Goal: Information Seeking & Learning: Learn about a topic

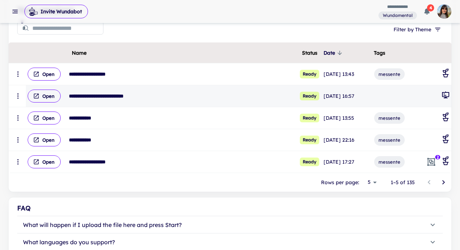
scroll to position [107, 0]
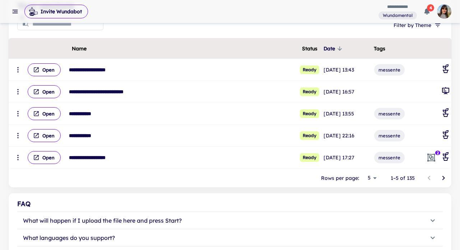
click at [446, 178] on icon "Go to next page" at bounding box center [443, 177] width 9 height 9
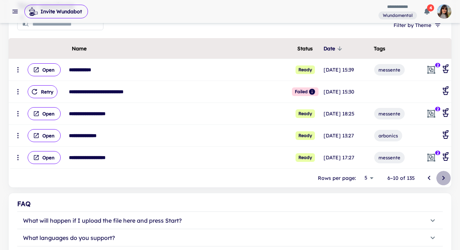
click at [446, 178] on icon "Go to next page" at bounding box center [443, 177] width 9 height 9
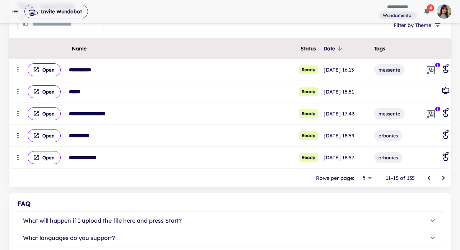
click at [446, 178] on icon "Go to next page" at bounding box center [443, 177] width 9 height 9
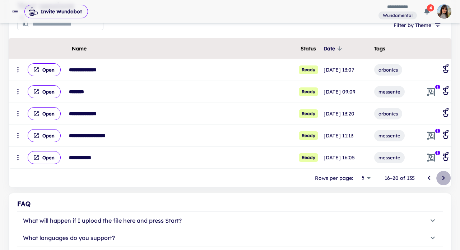
click at [446, 178] on icon "Go to next page" at bounding box center [443, 177] width 9 height 9
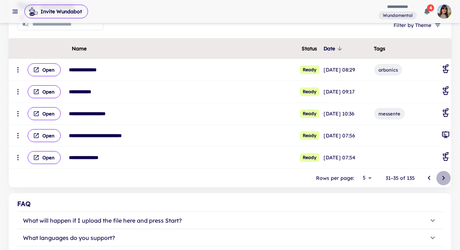
click at [446, 178] on icon "Go to next page" at bounding box center [443, 177] width 9 height 9
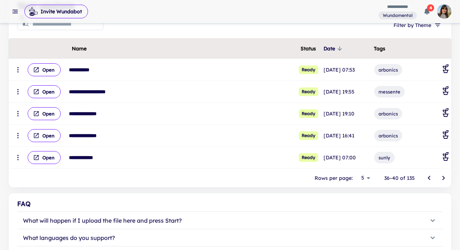
click at [446, 178] on icon "Go to next page" at bounding box center [443, 177] width 9 height 9
click at [427, 177] on icon "Go to previous page" at bounding box center [429, 177] width 9 height 9
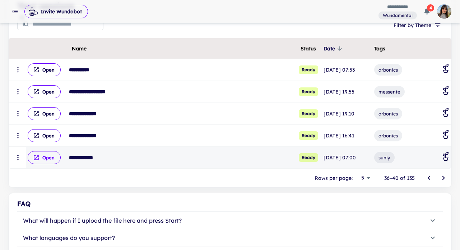
click at [42, 161] on button "Open" at bounding box center [44, 157] width 33 height 13
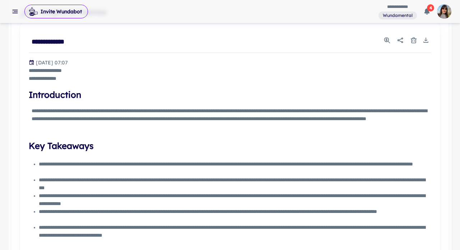
scroll to position [254, 0]
click at [401, 41] on icon "Share report" at bounding box center [400, 39] width 6 height 5
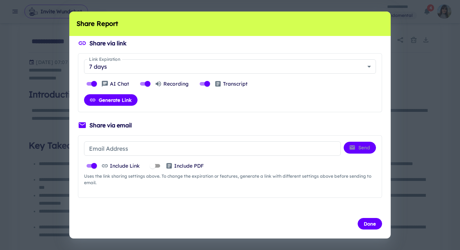
scroll to position [4, 0]
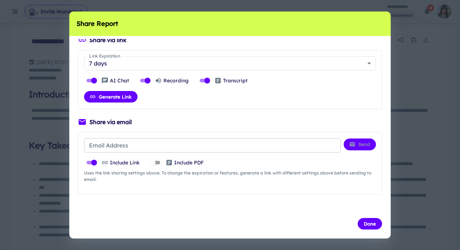
click at [133, 147] on input "Email Address" at bounding box center [212, 145] width 257 height 14
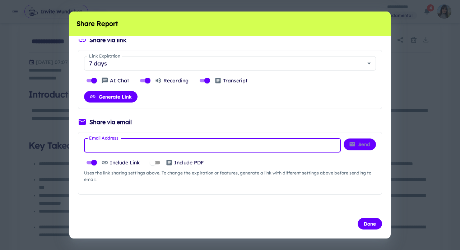
type input "**********"
click at [361, 145] on button "Send" at bounding box center [360, 143] width 32 height 11
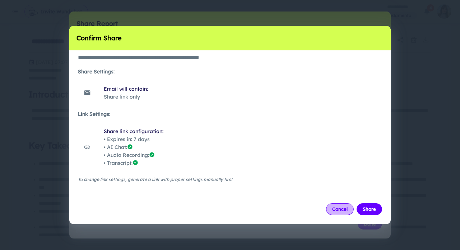
click at [337, 209] on button "Cancel" at bounding box center [340, 208] width 28 height 11
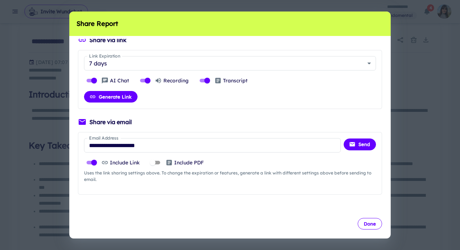
click at [369, 227] on button "Done" at bounding box center [370, 223] width 24 height 11
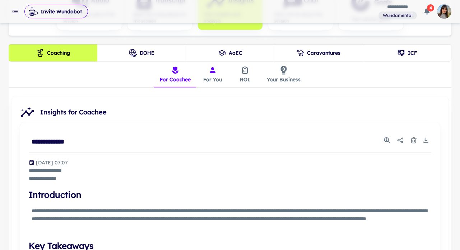
scroll to position [132, 0]
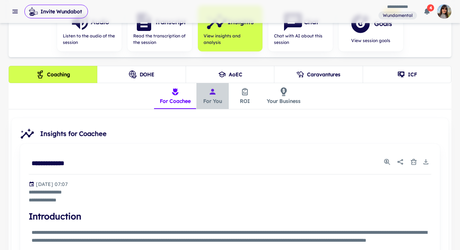
click at [212, 98] on button "For You" at bounding box center [212, 96] width 32 height 26
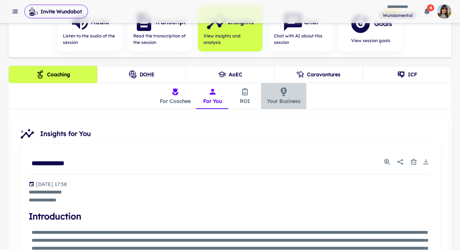
click at [285, 93] on icon "insights tabs" at bounding box center [283, 91] width 6 height 9
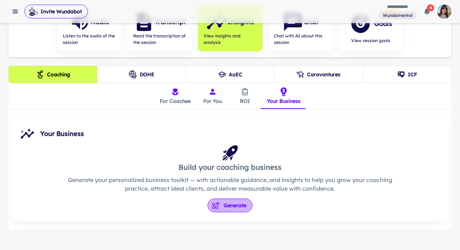
click at [225, 205] on button "Generate" at bounding box center [230, 205] width 45 height 14
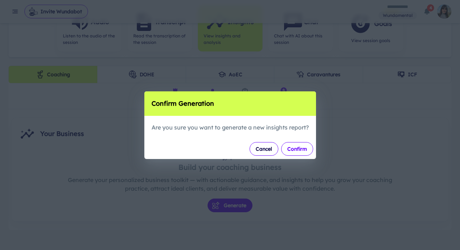
click at [297, 150] on button "Confirm" at bounding box center [297, 149] width 32 height 14
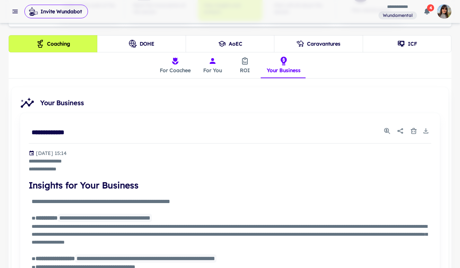
scroll to position [168, 0]
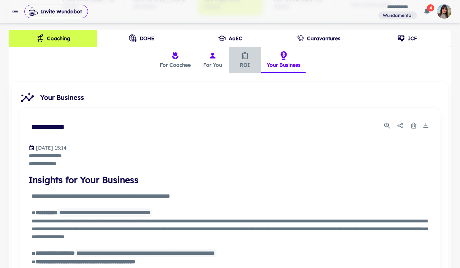
click at [245, 54] on icon "insights tabs" at bounding box center [245, 55] width 9 height 9
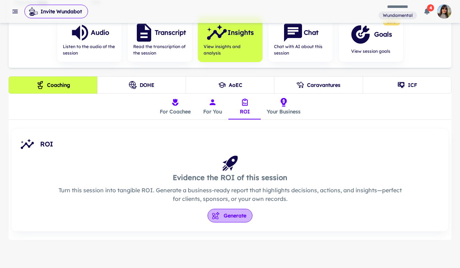
click at [227, 218] on button "Generate" at bounding box center [230, 216] width 45 height 14
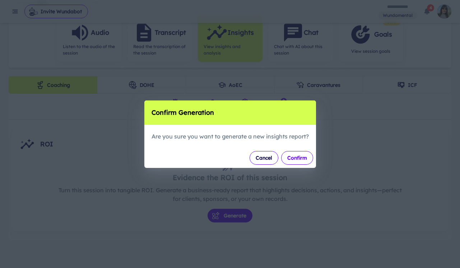
click at [290, 157] on button "Confirm" at bounding box center [297, 158] width 32 height 14
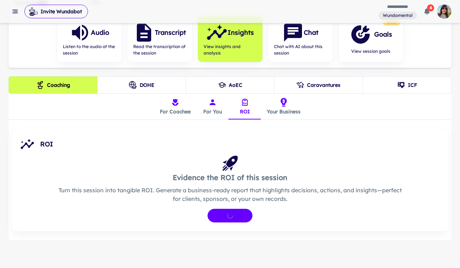
click at [216, 107] on button "For You" at bounding box center [212, 107] width 32 height 26
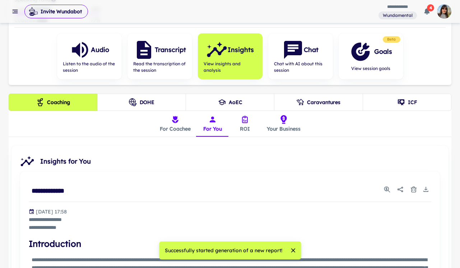
scroll to position [45, 0]
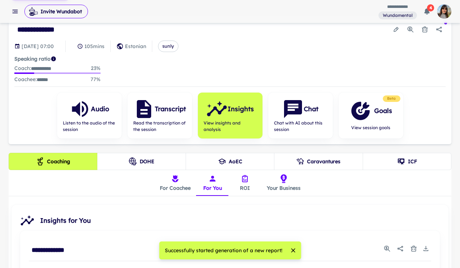
click at [175, 183] on button "For Coachee" at bounding box center [175, 183] width 42 height 26
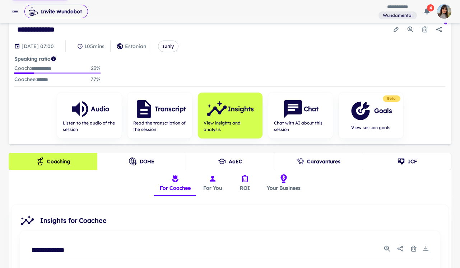
click at [389, 166] on button "ICF" at bounding box center [407, 161] width 89 height 17
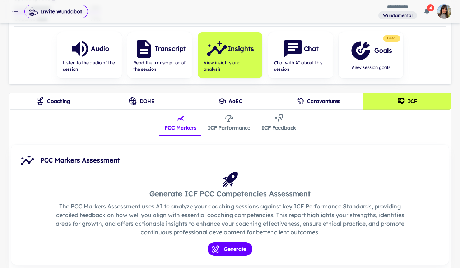
scroll to position [107, 0]
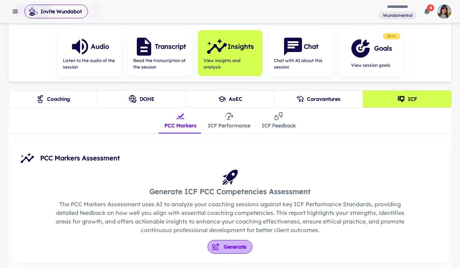
click at [224, 249] on button "Generate" at bounding box center [230, 247] width 45 height 14
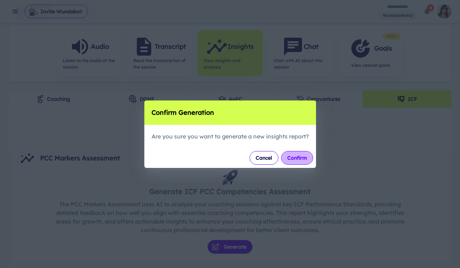
click at [296, 161] on button "Confirm" at bounding box center [297, 158] width 32 height 14
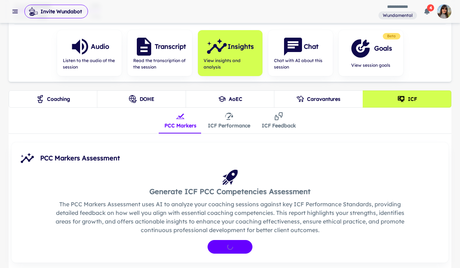
click at [226, 118] on icon "insights tabs" at bounding box center [229, 116] width 9 height 9
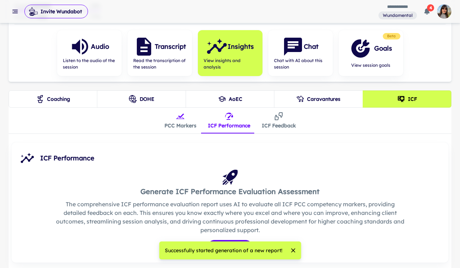
scroll to position [138, 0]
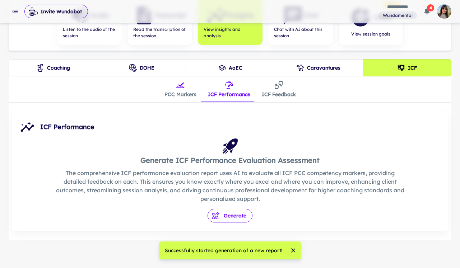
click at [235, 214] on button "Generate" at bounding box center [230, 216] width 45 height 14
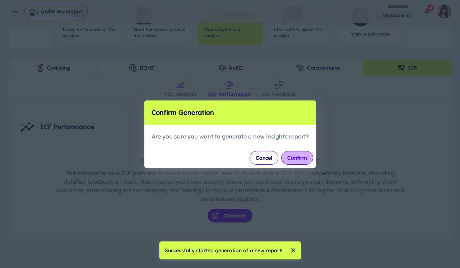
click at [296, 157] on button "Confirm" at bounding box center [297, 158] width 32 height 14
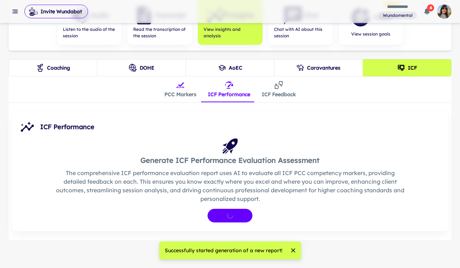
click at [283, 84] on button "ICF Feedback" at bounding box center [279, 89] width 46 height 26
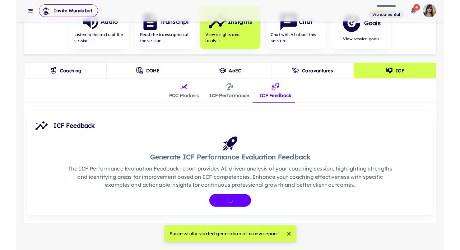
scroll to position [130, 0]
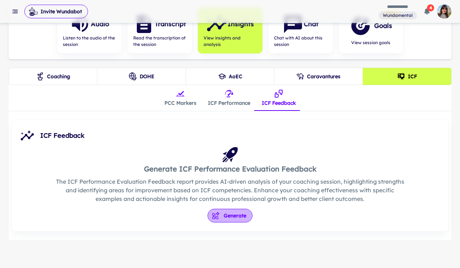
click at [231, 215] on button "Generate" at bounding box center [230, 216] width 45 height 14
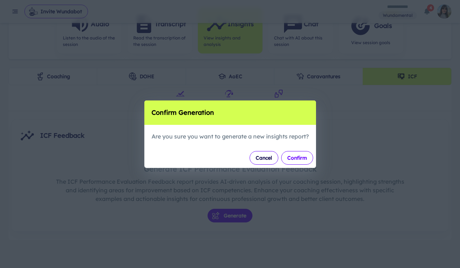
click at [303, 164] on button "Confirm" at bounding box center [297, 158] width 32 height 14
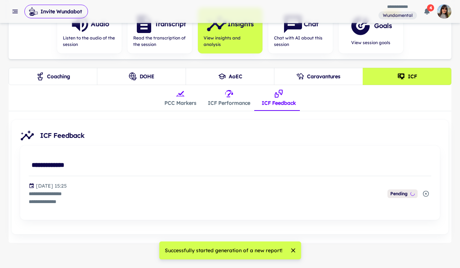
click at [183, 99] on button "PCC Markers" at bounding box center [180, 98] width 43 height 26
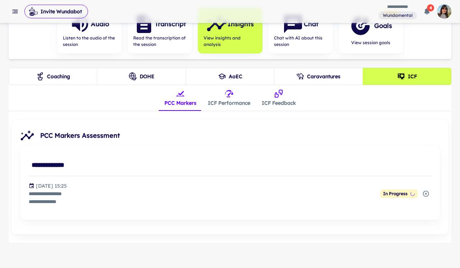
click at [69, 75] on button "Coaching" at bounding box center [53, 76] width 89 height 17
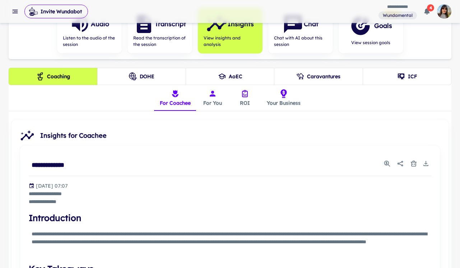
click at [415, 77] on button "ICF" at bounding box center [407, 76] width 89 height 17
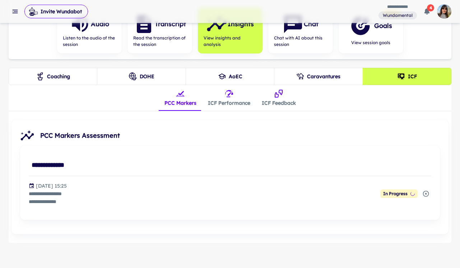
click at [232, 101] on button "ICF Performance" at bounding box center [229, 98] width 54 height 26
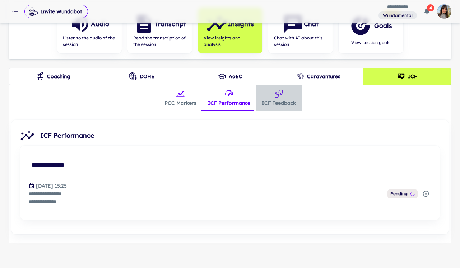
click at [286, 97] on button "ICF Feedback" at bounding box center [279, 98] width 46 height 26
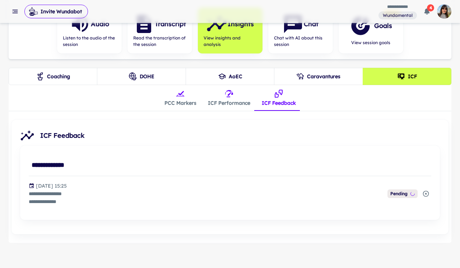
click at [182, 96] on icon "insights tabs" at bounding box center [180, 93] width 9 height 9
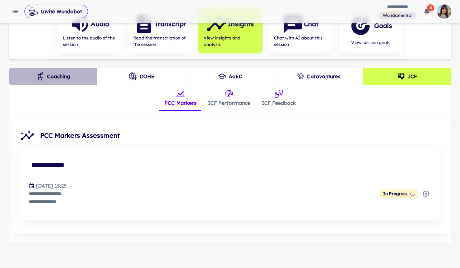
click at [56, 78] on button "Coaching" at bounding box center [53, 76] width 89 height 17
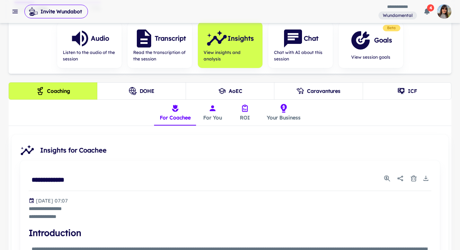
scroll to position [115, 0]
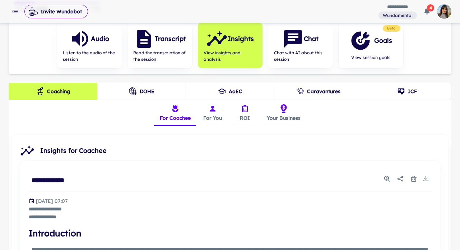
click at [403, 93] on icon "ICF" at bounding box center [401, 91] width 8 height 8
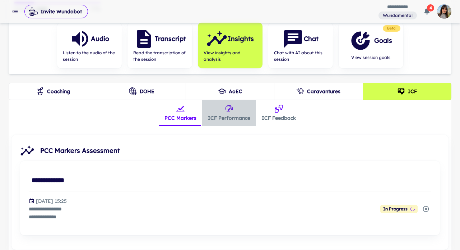
click at [227, 114] on button "ICF Performance" at bounding box center [229, 113] width 54 height 26
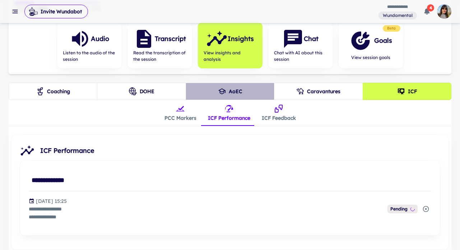
click at [229, 96] on button "AoEC" at bounding box center [230, 91] width 89 height 17
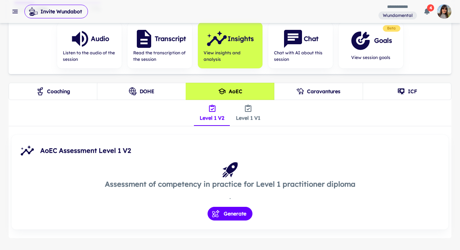
click at [391, 94] on button "ICF" at bounding box center [407, 91] width 89 height 17
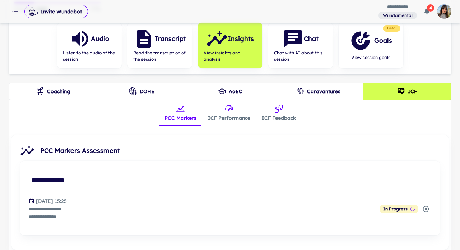
scroll to position [151, 0]
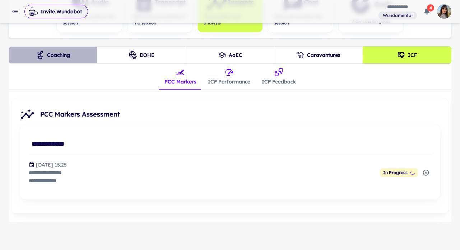
click at [54, 54] on button "Coaching" at bounding box center [53, 54] width 89 height 17
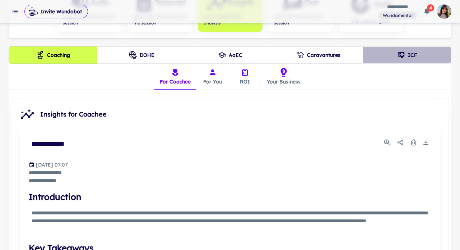
click at [418, 53] on button "ICF" at bounding box center [407, 54] width 89 height 17
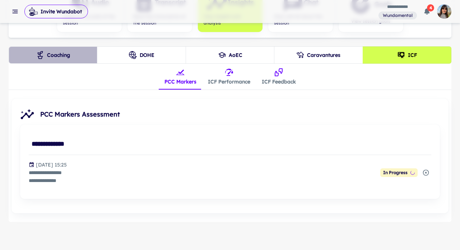
click at [63, 51] on button "Coaching" at bounding box center [53, 54] width 89 height 17
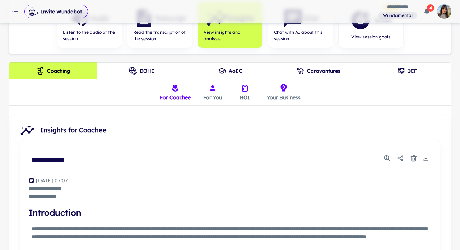
scroll to position [129, 0]
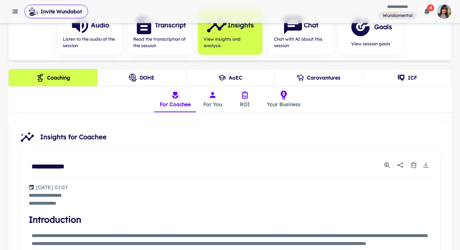
click at [214, 97] on icon "insights tabs" at bounding box center [212, 94] width 9 height 9
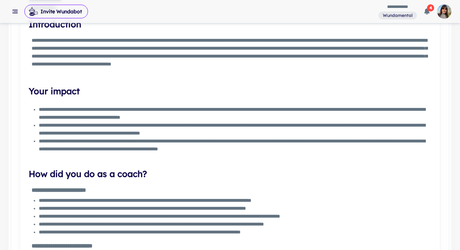
scroll to position [0, 0]
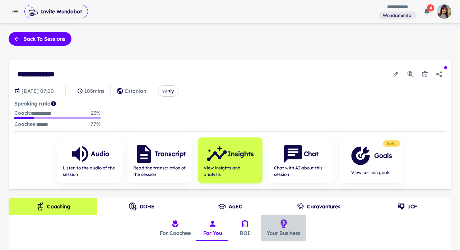
click at [282, 230] on button "Your Business" at bounding box center [283, 228] width 45 height 26
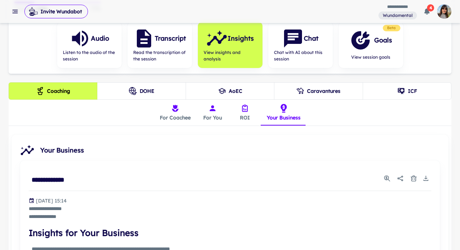
scroll to position [97, 0]
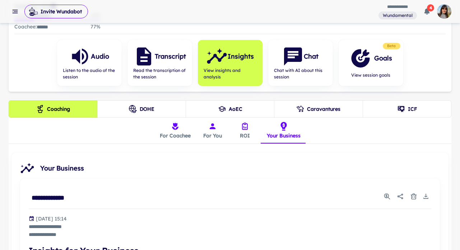
click at [402, 106] on icon "ICF" at bounding box center [401, 109] width 6 height 6
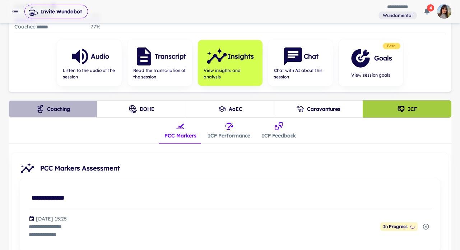
click at [52, 109] on button "Coaching" at bounding box center [53, 108] width 89 height 17
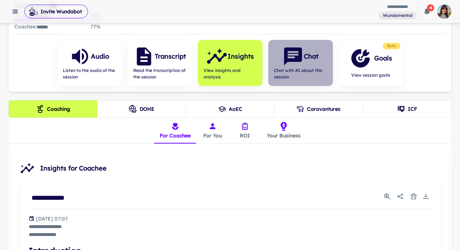
click at [286, 66] on icon "button" at bounding box center [293, 57] width 22 height 22
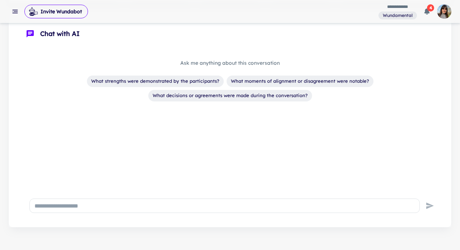
scroll to position [200, 0]
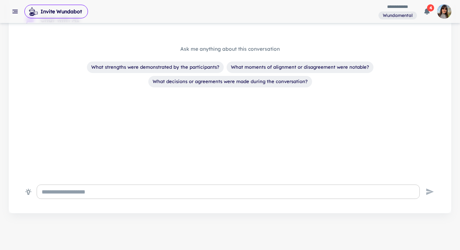
click at [145, 190] on textarea at bounding box center [228, 191] width 373 height 8
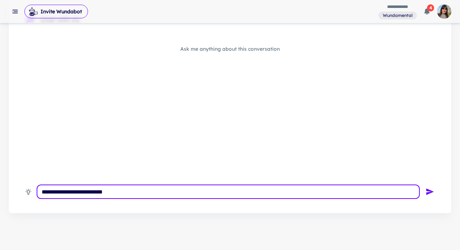
type textarea "**********"
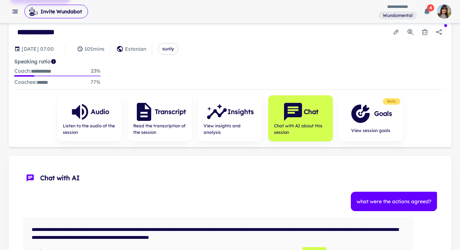
scroll to position [47, 0]
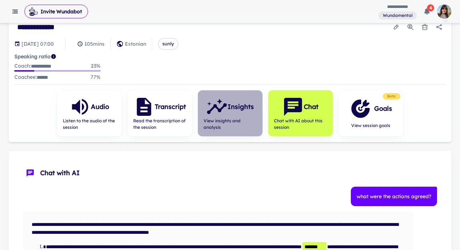
click at [233, 125] on span "View insights and analysis" at bounding box center [230, 123] width 53 height 13
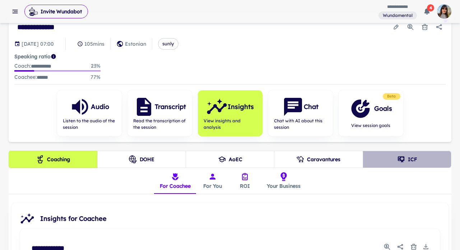
click at [411, 159] on button "ICF" at bounding box center [407, 158] width 89 height 17
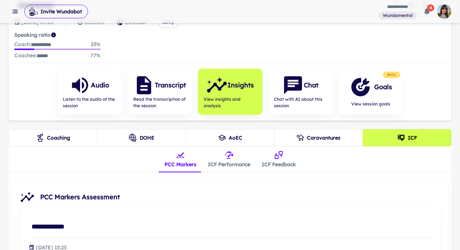
scroll to position [64, 0]
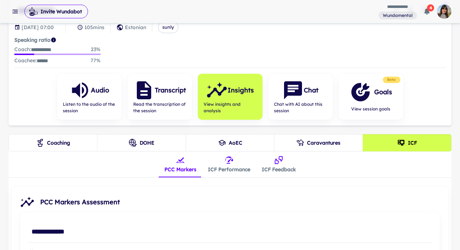
click at [70, 146] on button "Coaching" at bounding box center [53, 142] width 89 height 17
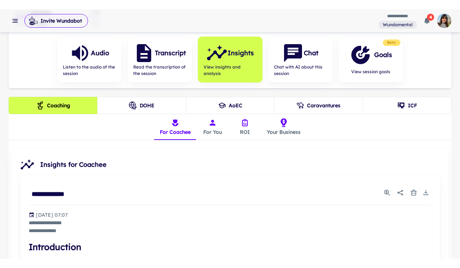
scroll to position [110, 0]
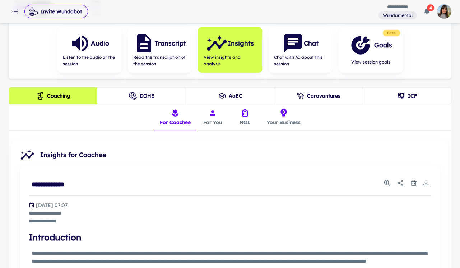
click at [398, 96] on icon "ICF" at bounding box center [401, 96] width 6 height 6
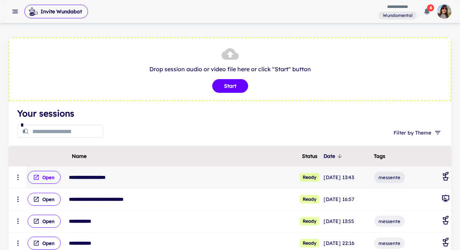
click at [51, 177] on button "Open" at bounding box center [44, 177] width 33 height 13
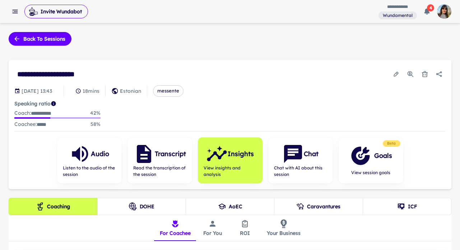
click at [386, 205] on button "ICF" at bounding box center [407, 205] width 89 height 17
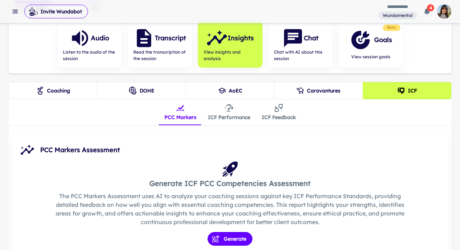
scroll to position [121, 0]
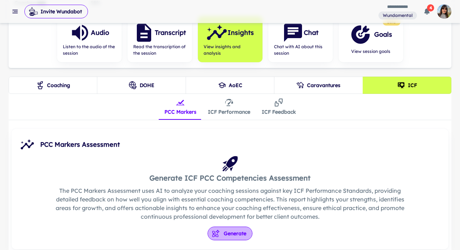
click at [236, 235] on button "Generate" at bounding box center [230, 233] width 45 height 14
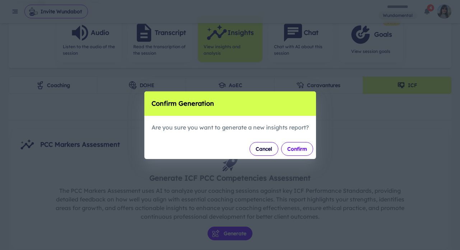
click at [306, 153] on button "Confirm" at bounding box center [297, 149] width 32 height 14
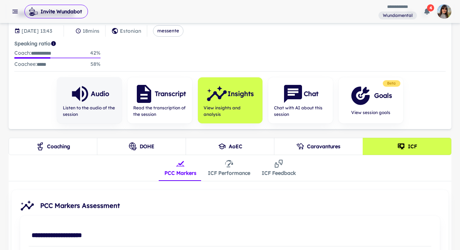
scroll to position [0, 0]
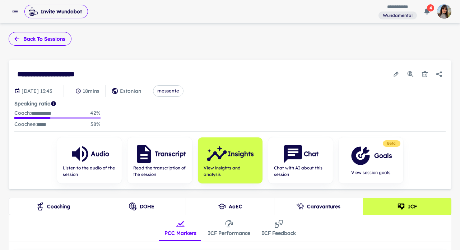
click at [47, 38] on button "Back to sessions" at bounding box center [40, 39] width 63 height 14
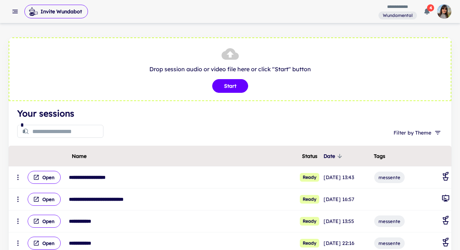
scroll to position [50, 0]
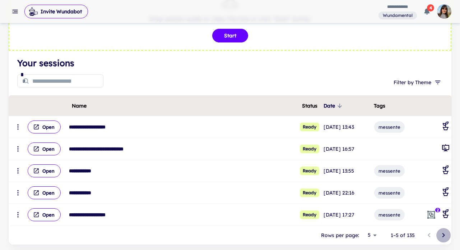
click at [445, 232] on icon "Go to next page" at bounding box center [443, 235] width 9 height 9
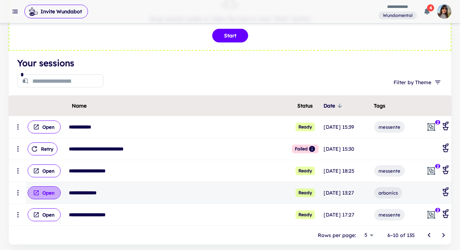
click at [42, 190] on button "Open" at bounding box center [44, 192] width 33 height 13
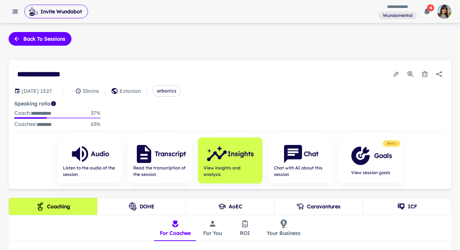
click at [393, 212] on button "ICF" at bounding box center [407, 205] width 89 height 17
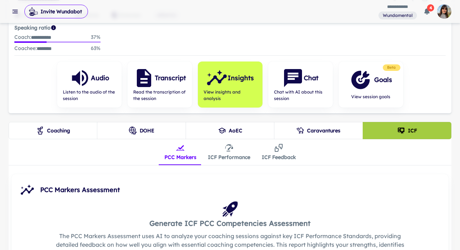
scroll to position [48, 0]
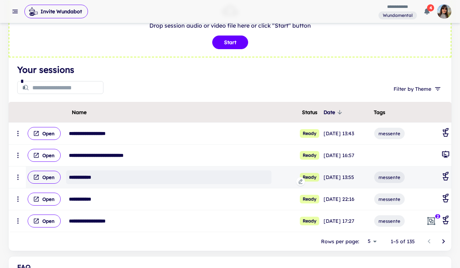
scroll to position [45, 0]
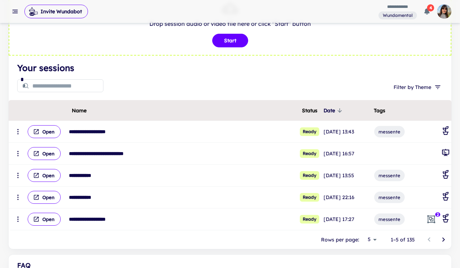
click at [447, 241] on icon "Go to next page" at bounding box center [443, 240] width 9 height 9
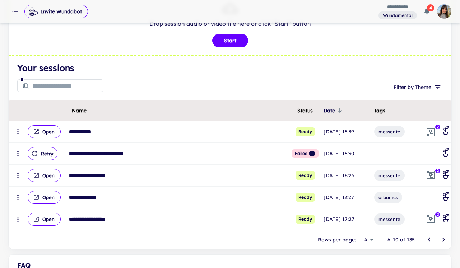
click at [441, 240] on icon "Go to next page" at bounding box center [443, 240] width 9 height 9
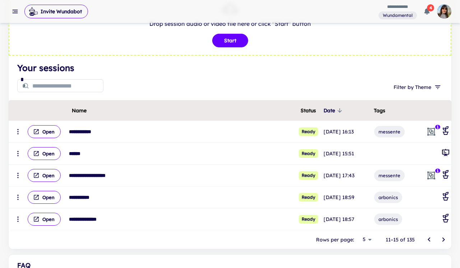
click at [441, 240] on icon "Go to next page" at bounding box center [443, 240] width 9 height 9
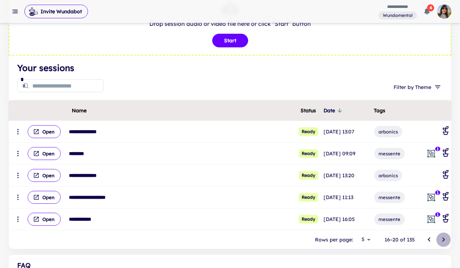
click at [441, 241] on icon "Go to next page" at bounding box center [443, 240] width 9 height 9
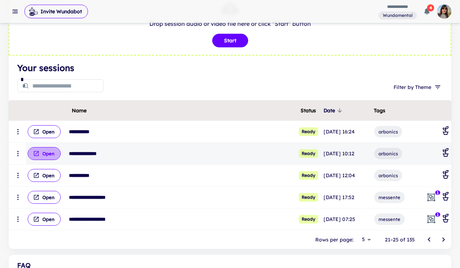
click at [52, 155] on button "Open" at bounding box center [44, 153] width 33 height 13
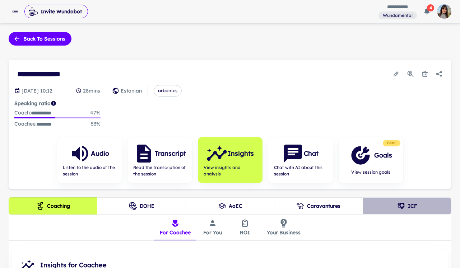
click at [399, 205] on icon "ICF" at bounding box center [401, 206] width 6 height 6
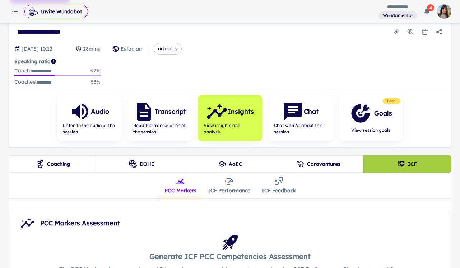
scroll to position [33, 0]
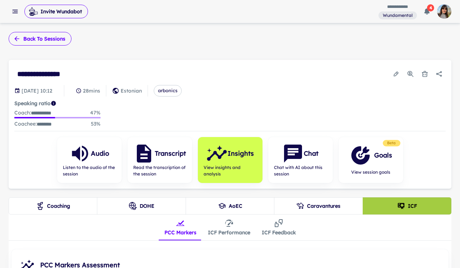
click at [38, 39] on button "Back to sessions" at bounding box center [40, 39] width 63 height 14
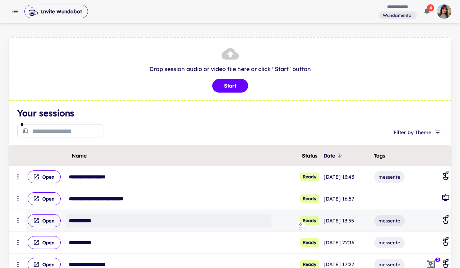
scroll to position [56, 0]
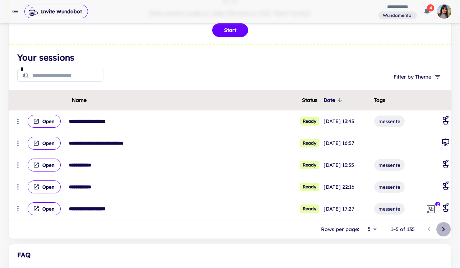
click at [444, 229] on icon "Go to next page" at bounding box center [443, 229] width 3 height 4
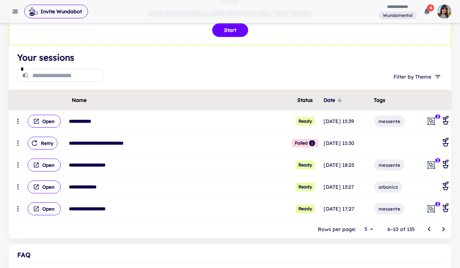
click at [444, 229] on icon "Go to next page" at bounding box center [443, 229] width 3 height 4
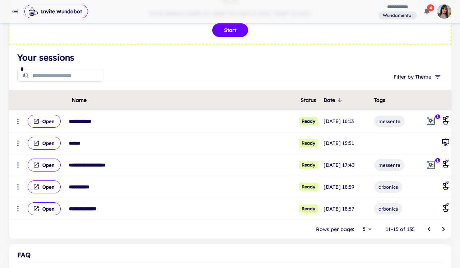
click at [444, 229] on icon "Go to next page" at bounding box center [443, 229] width 3 height 4
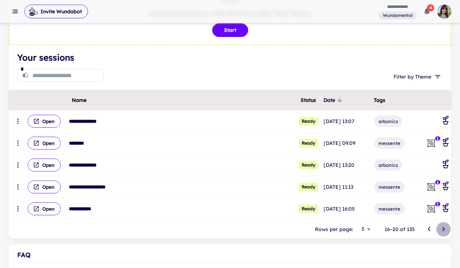
click at [444, 229] on icon "Go to next page" at bounding box center [443, 229] width 3 height 4
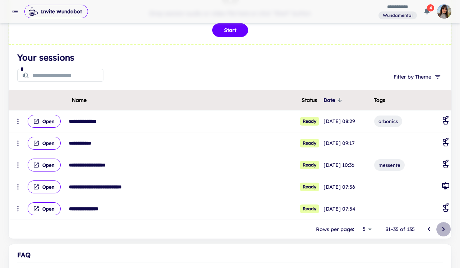
click at [444, 229] on icon "Go to next page" at bounding box center [443, 229] width 3 height 4
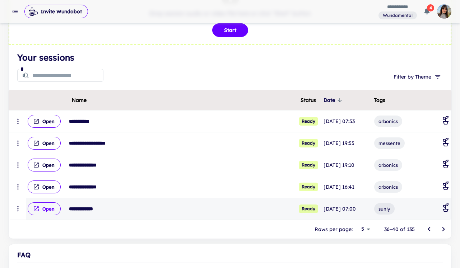
click at [48, 208] on button "Open" at bounding box center [44, 209] width 33 height 13
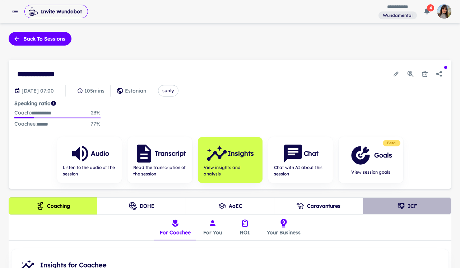
click at [413, 208] on button "ICF" at bounding box center [407, 205] width 89 height 17
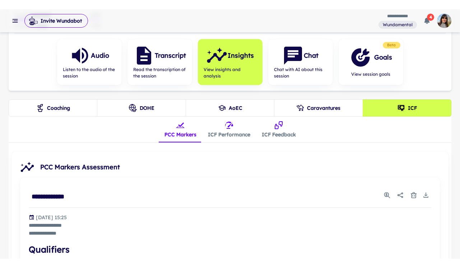
scroll to position [101, 0]
